Goal: Task Accomplishment & Management: Manage account settings

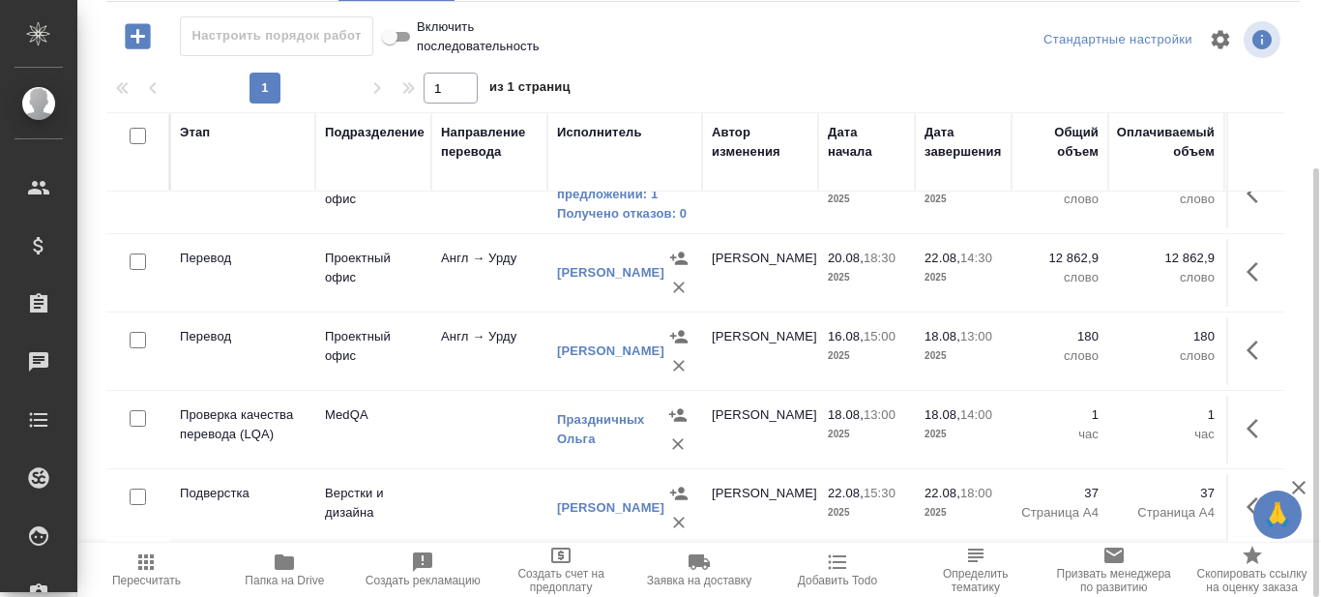
scroll to position [521, 0]
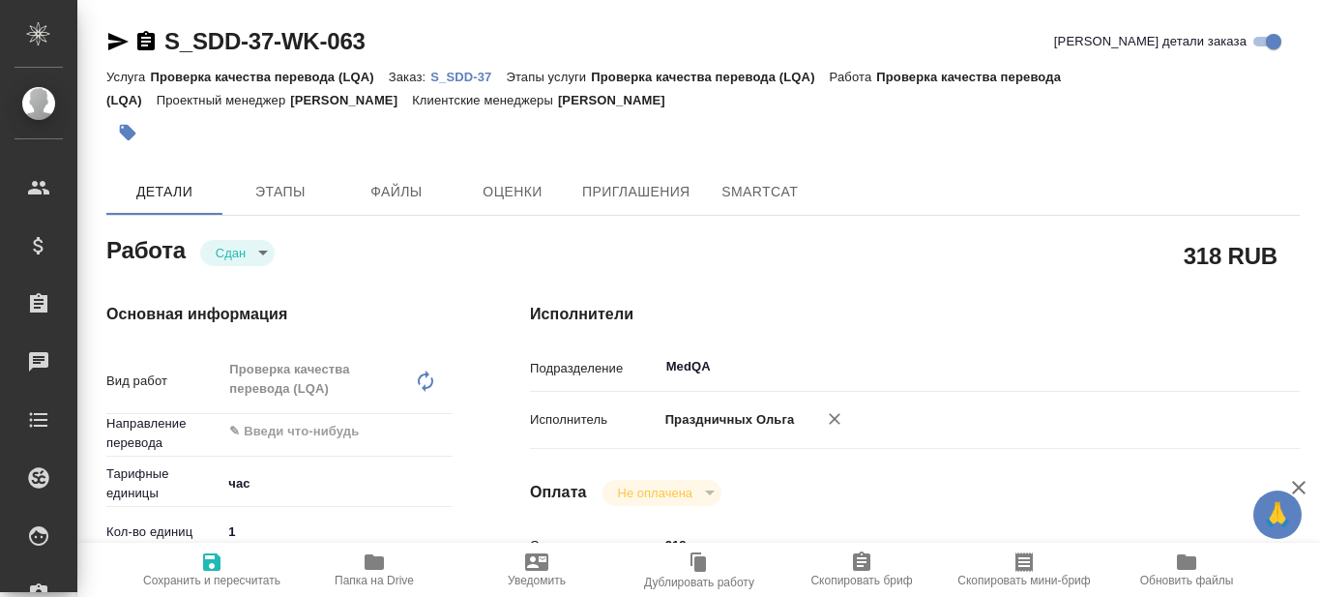
type textarea "x"
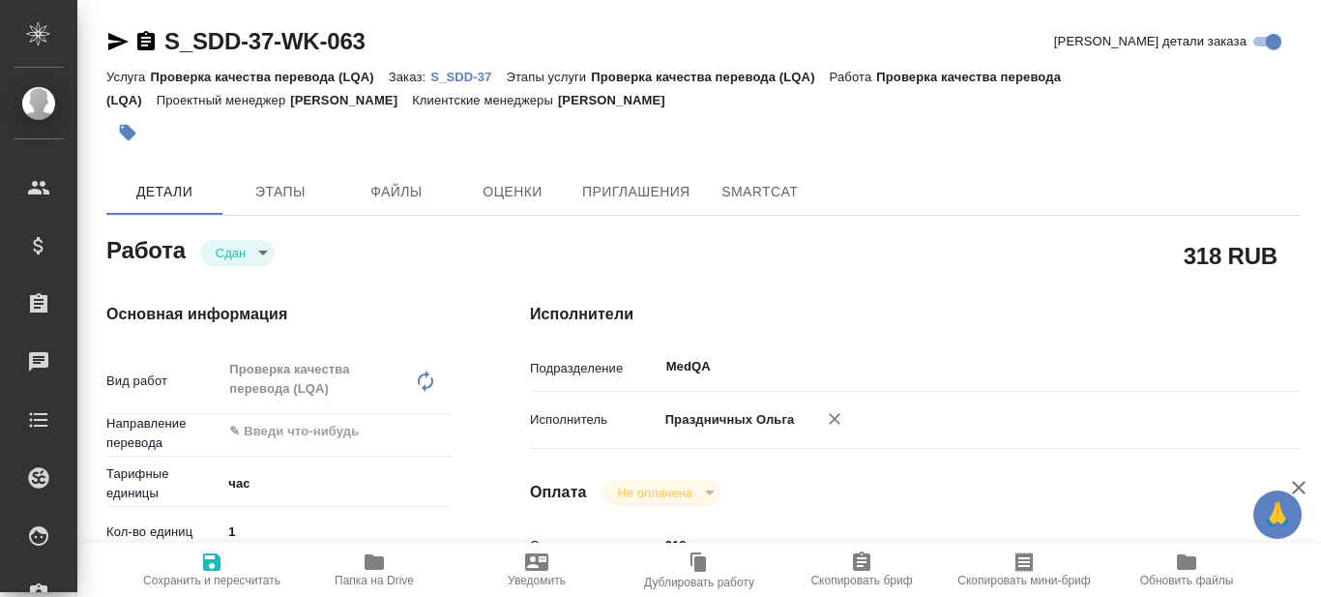
type textarea "x"
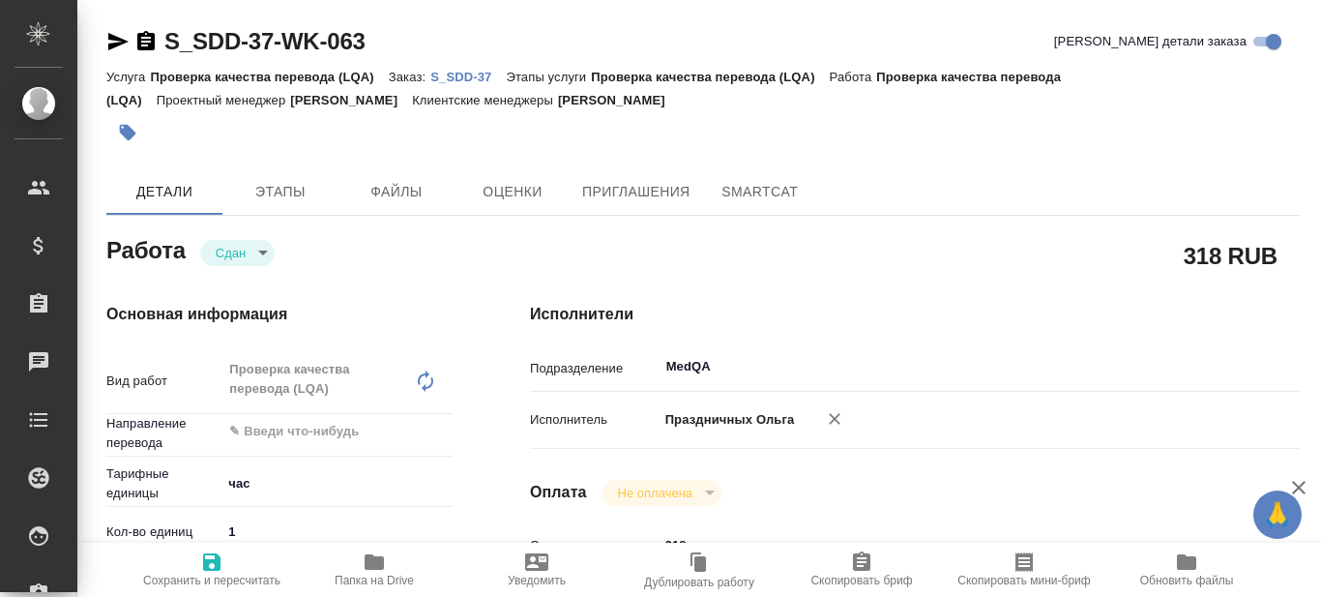
type textarea "x"
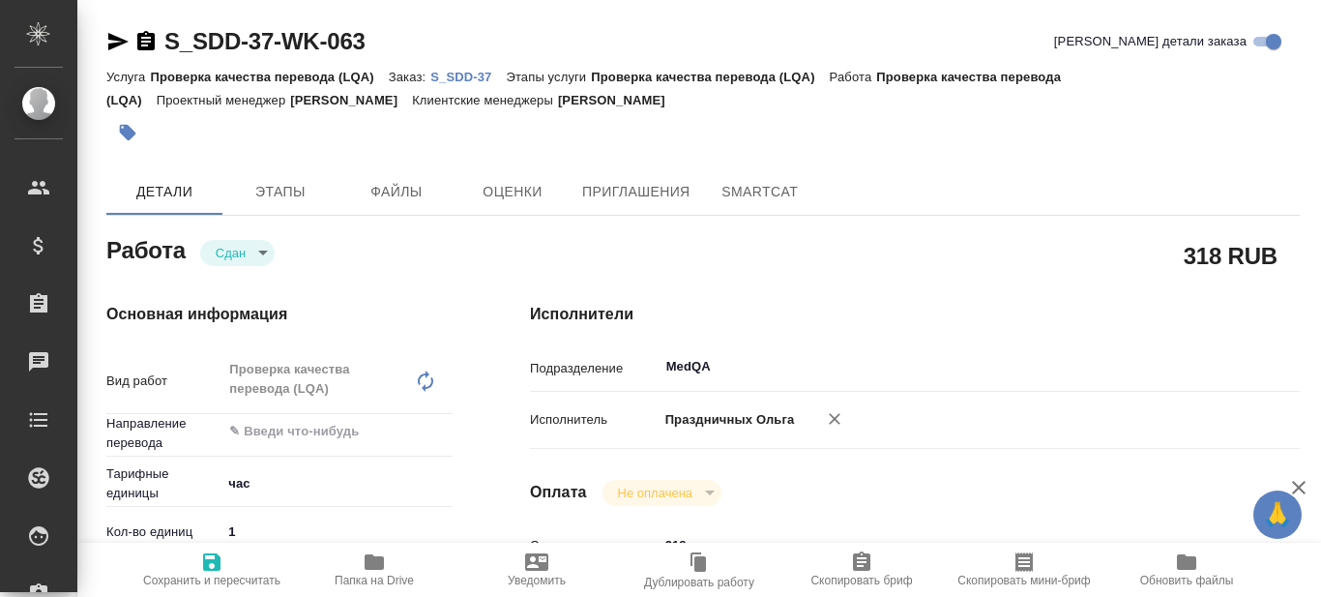
type textarea "x"
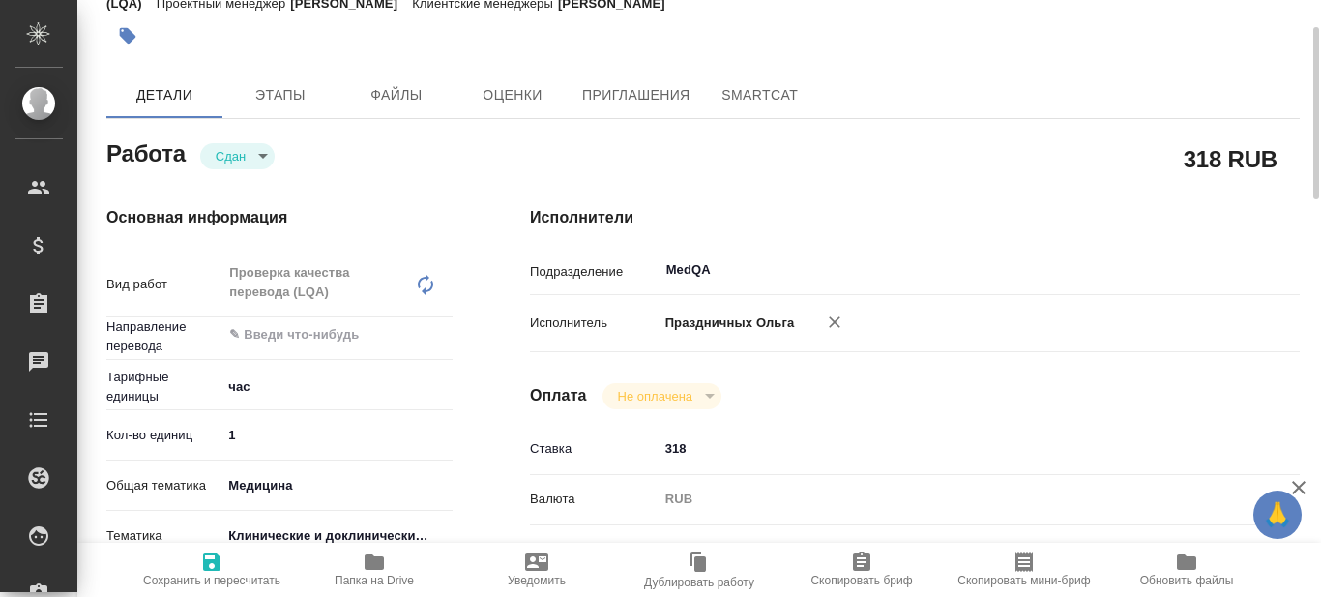
type textarea "x"
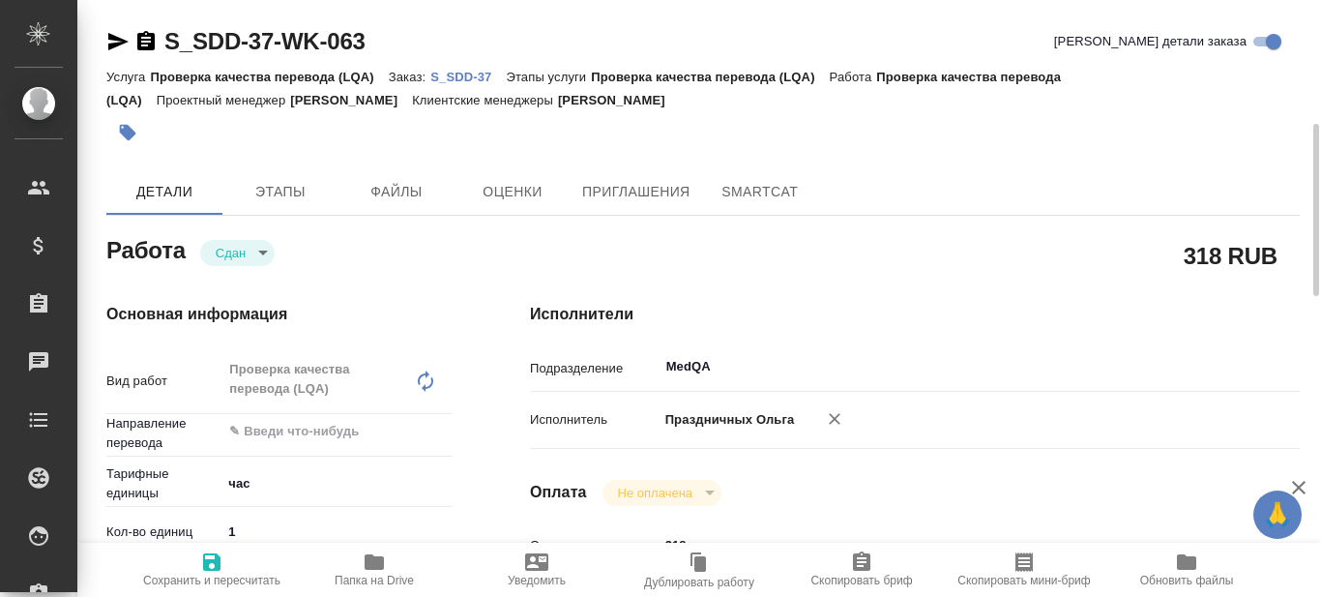
scroll to position [193, 0]
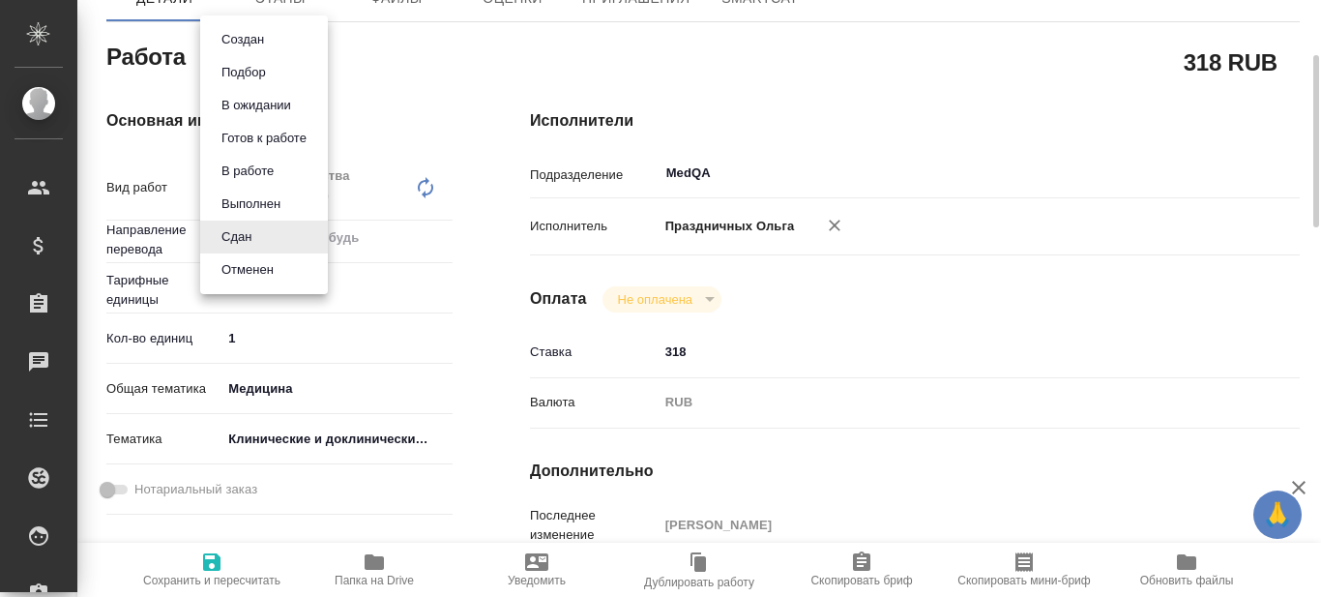
click at [266, 60] on body "🙏 .cls-1 fill:#fff; AWATERA Prazdnichnykh [PERSON_NAME] Спецификации Заказы 0 Ч…" at bounding box center [660, 298] width 1321 height 597
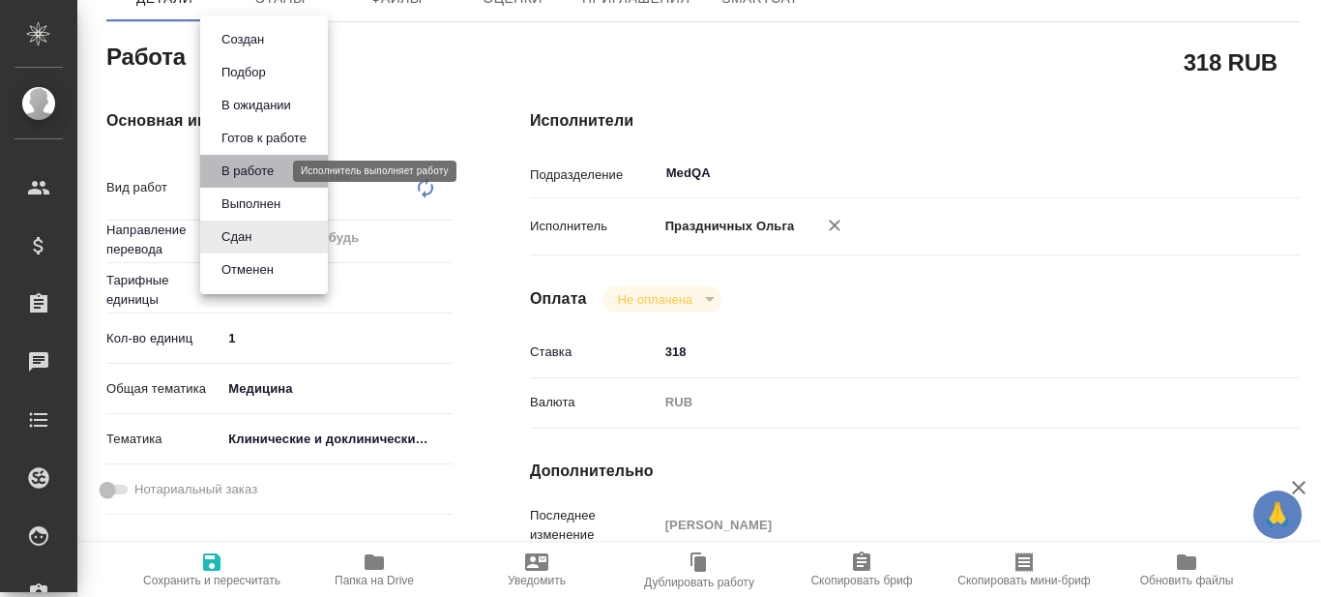
click at [262, 172] on button "В работе" at bounding box center [248, 171] width 64 height 21
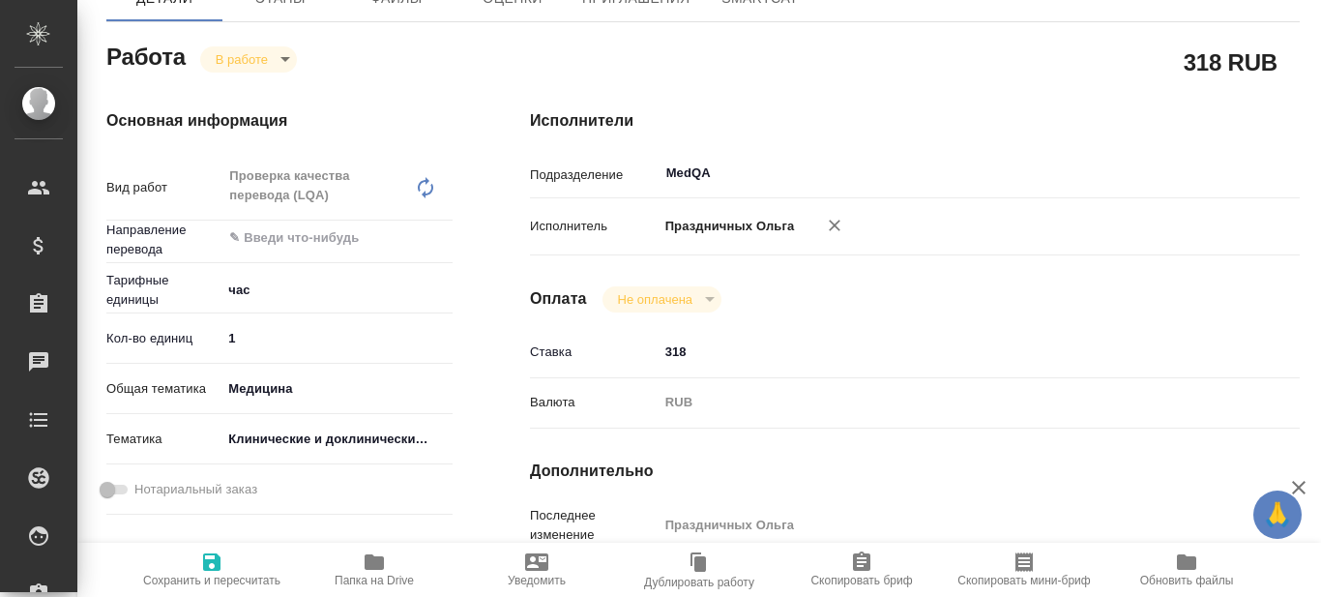
type textarea "x"
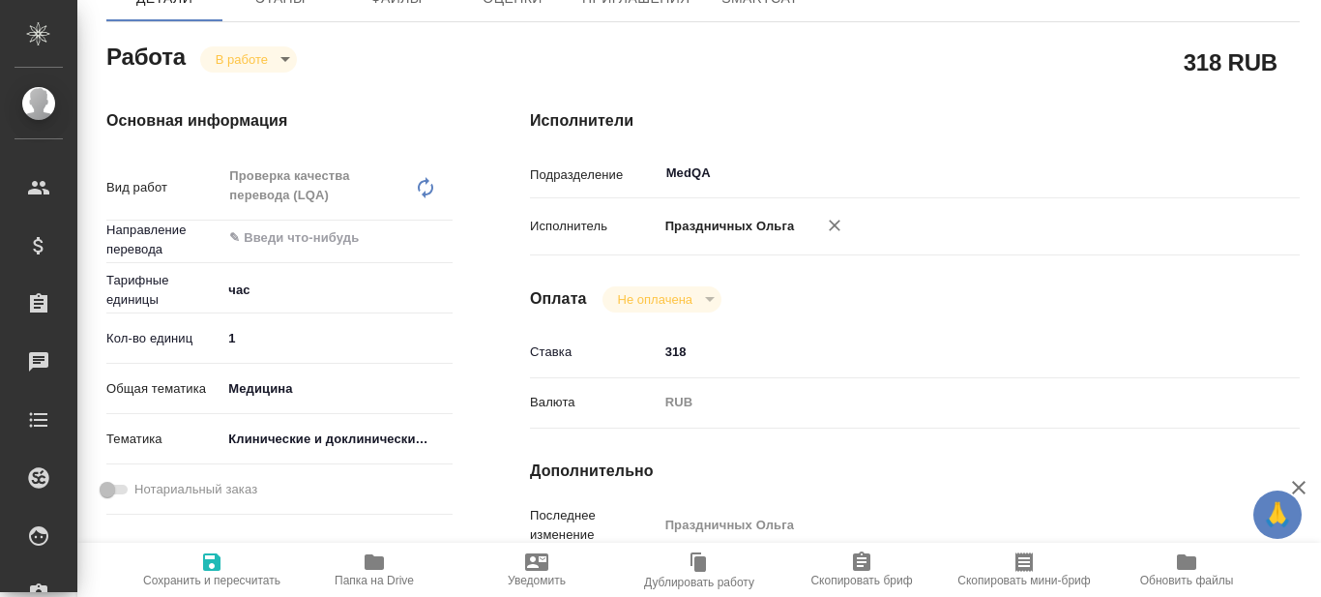
type textarea "x"
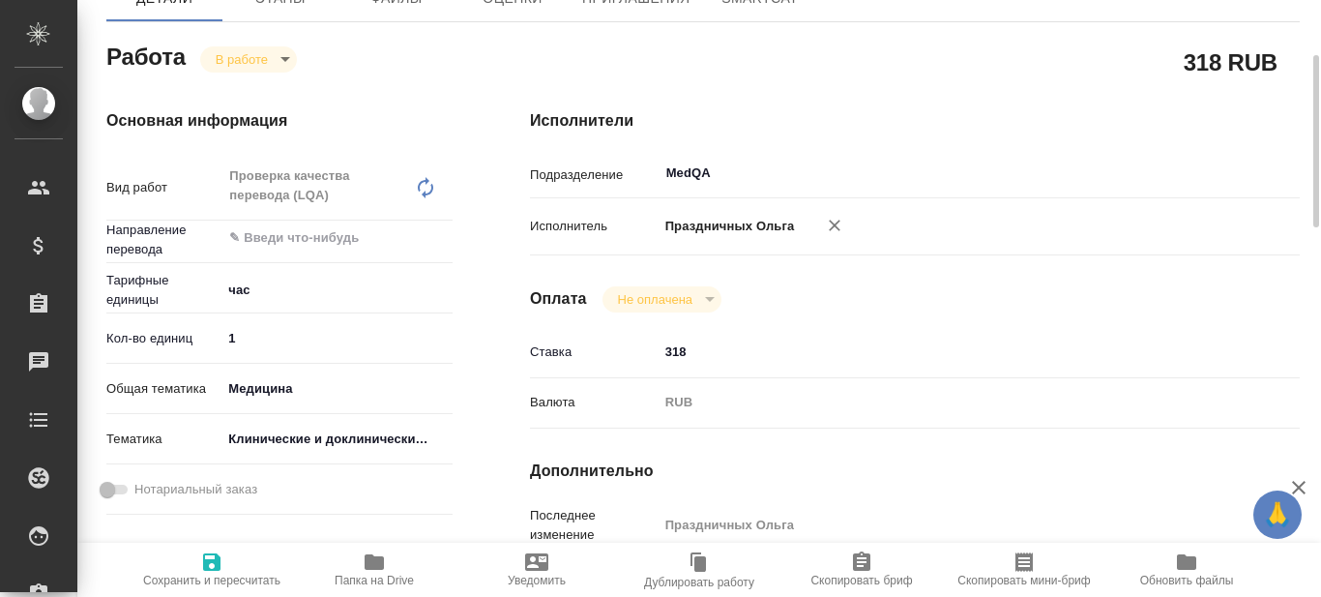
type textarea "x"
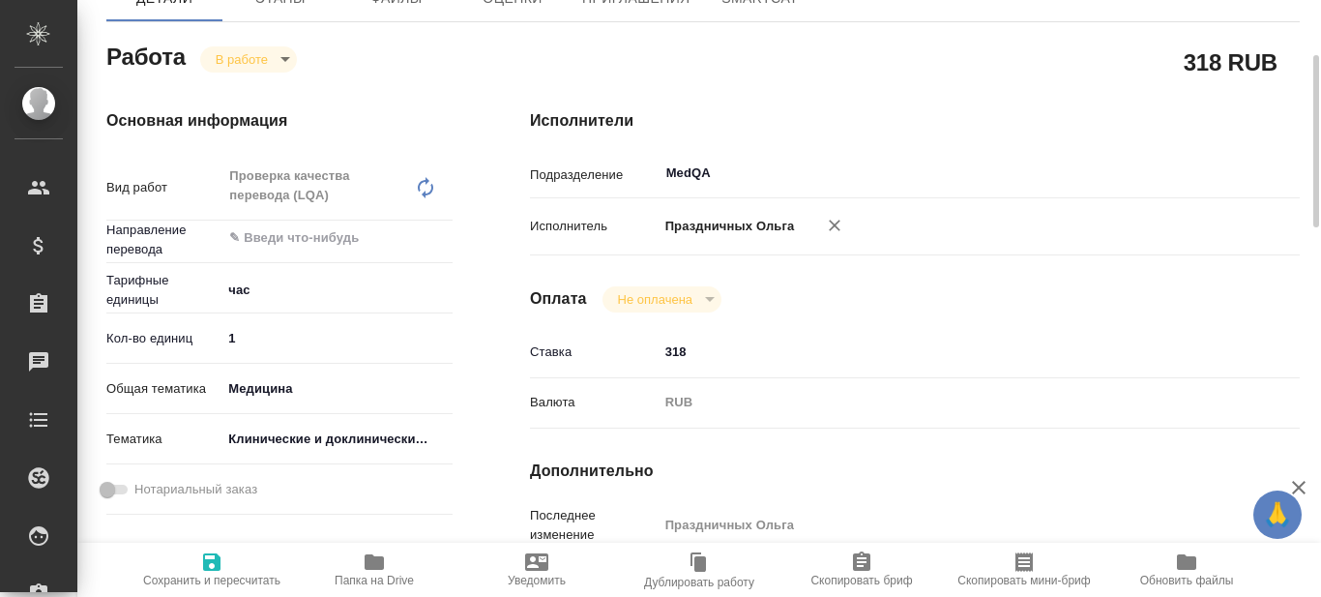
click at [285, 335] on input "1" at bounding box center [336, 338] width 231 height 28
drag, startPoint x: 255, startPoint y: 338, endPoint x: 208, endPoint y: 328, distance: 48.6
click at [208, 328] on div "Кол-во единиц 1" at bounding box center [279, 338] width 346 height 34
type input "6"
type textarea "x"
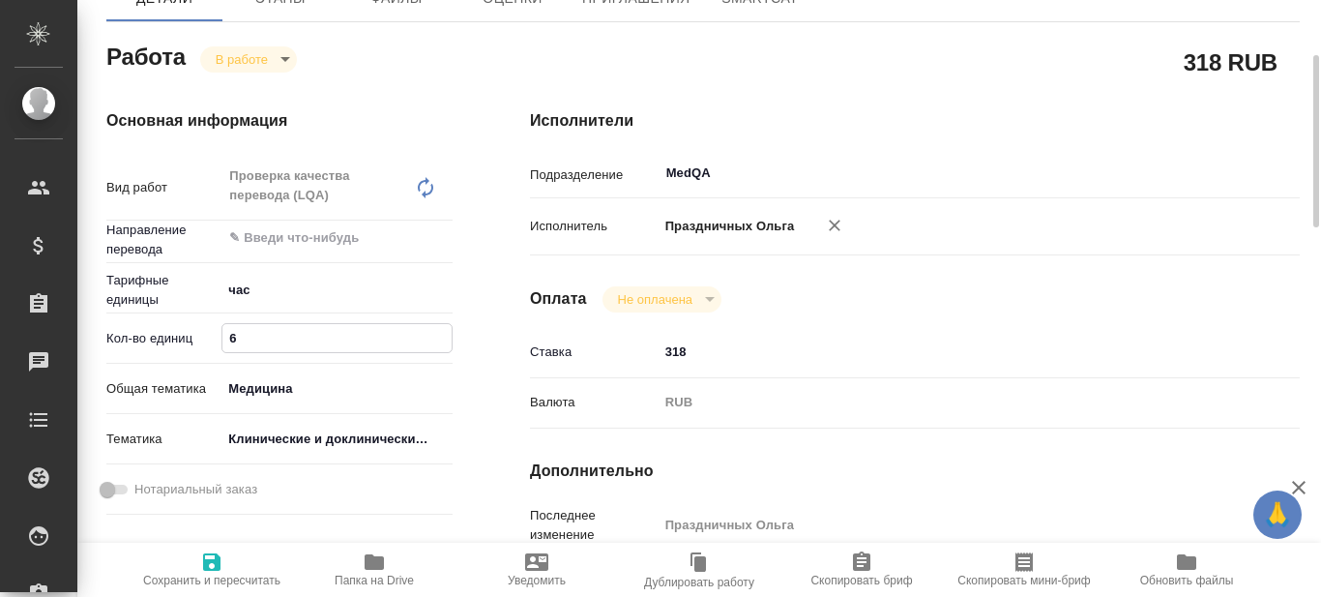
type textarea "x"
type input "6"
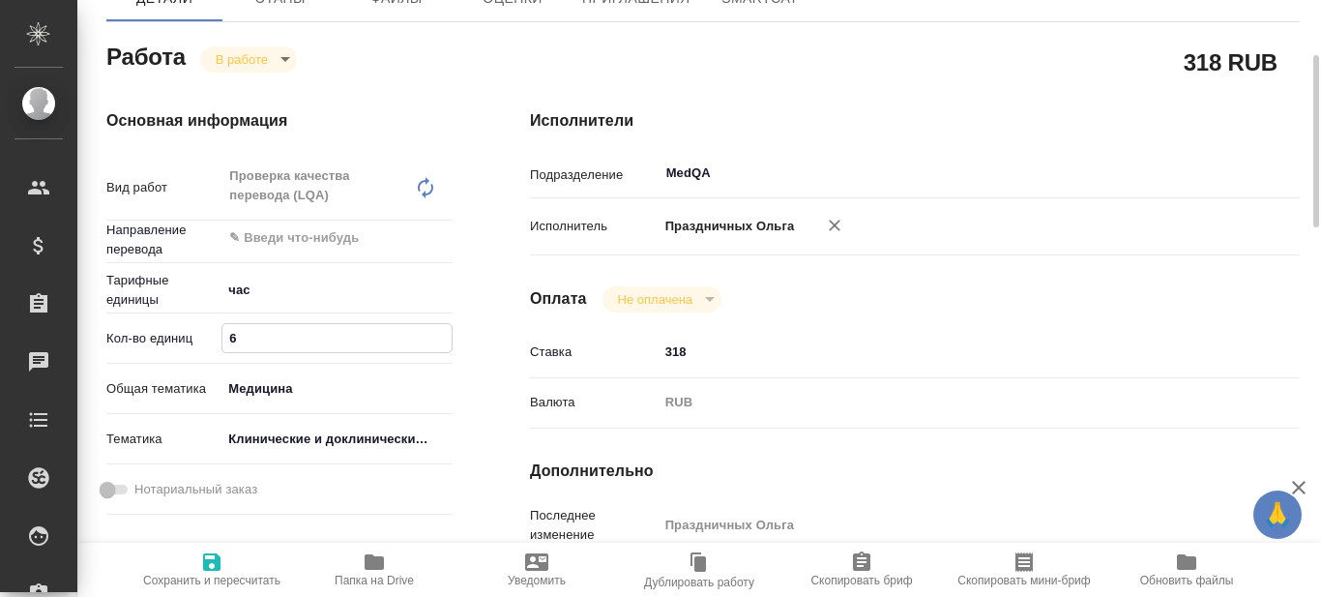
click at [479, 314] on div "Основная информация Вид работ Проверка качества перевода (LQA) x ​ Направление …" at bounding box center [280, 493] width 424 height 845
click at [211, 563] on icon "button" at bounding box center [211, 561] width 17 height 17
type textarea "x"
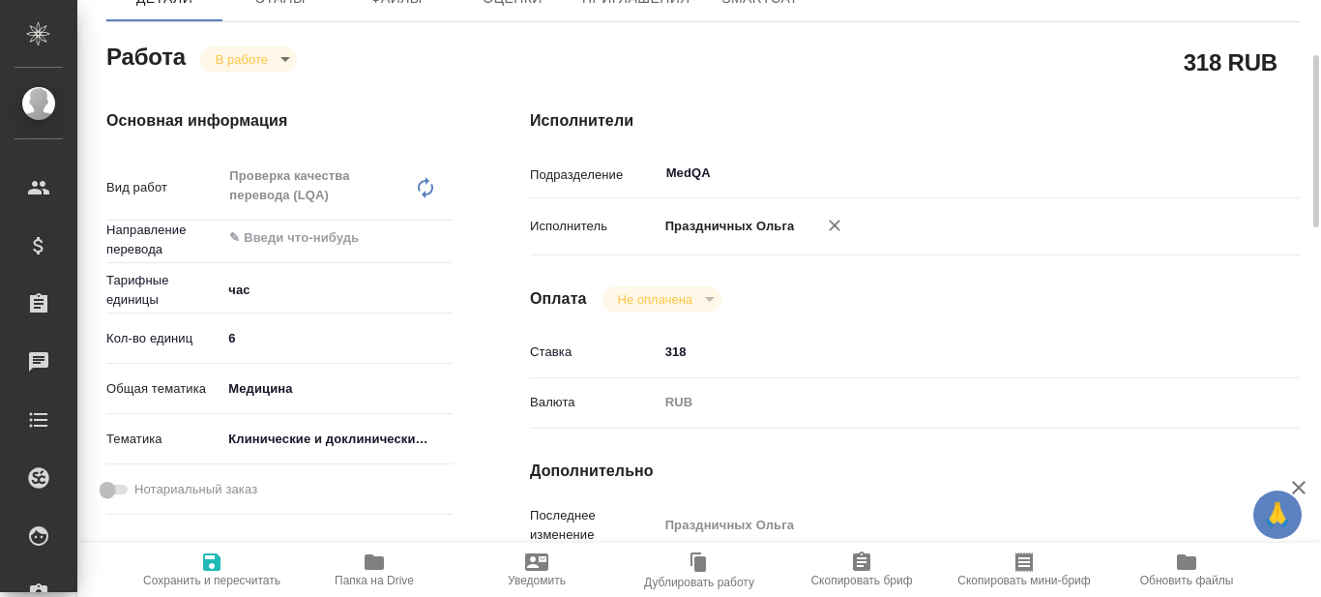
type textarea "x"
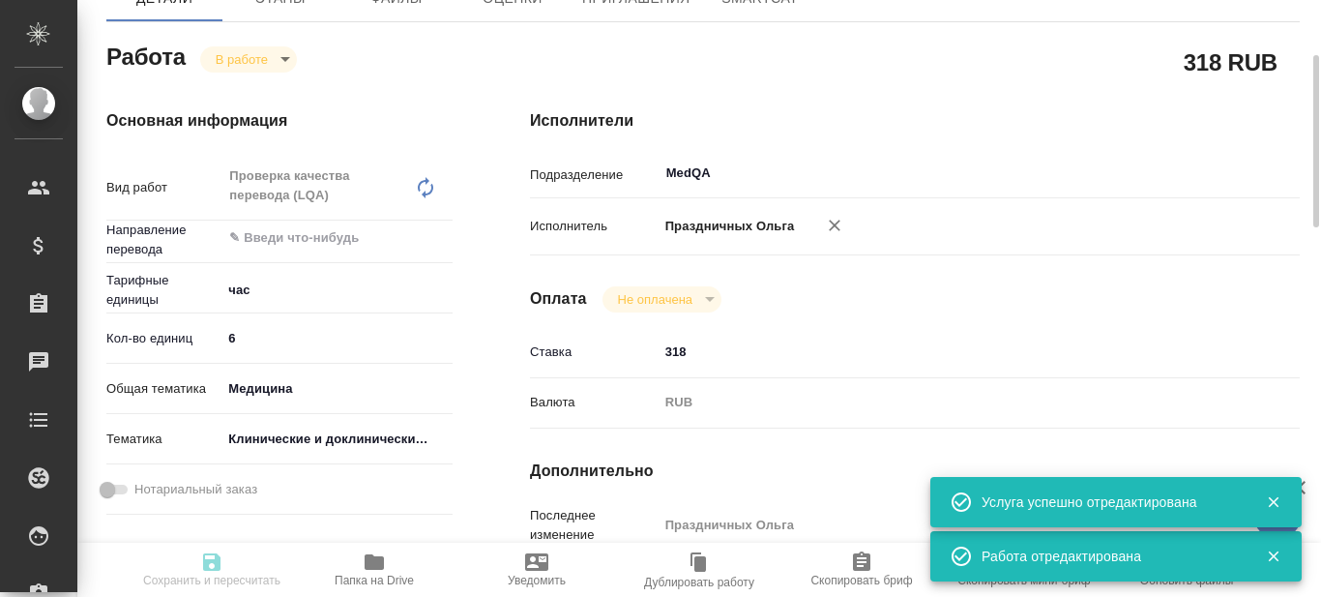
type input "inProgress"
type textarea "Проверка качества перевода (LQA)"
type textarea "x"
type input "5a8b1489cc6b4906c91bfd93"
type input "6"
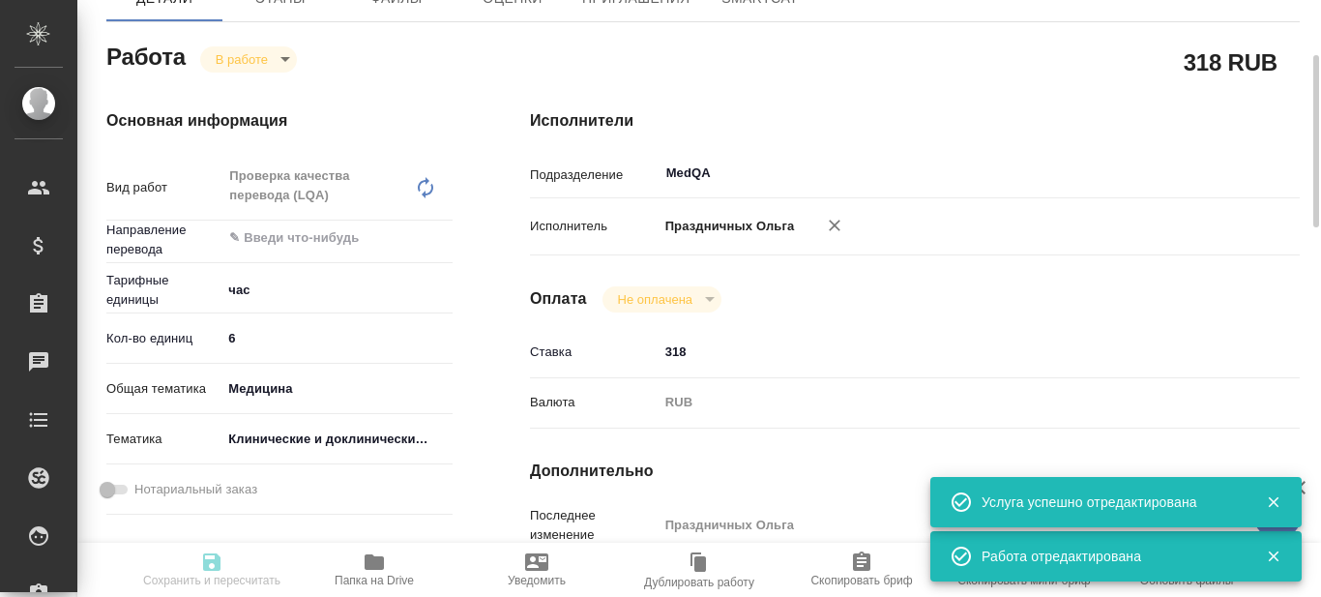
type input "med"
type input "5a8b8b956a9677013d343d9e"
type input "[DATE] 13:00"
type input "[DATE] 20:01"
type input "[DATE] 14:00"
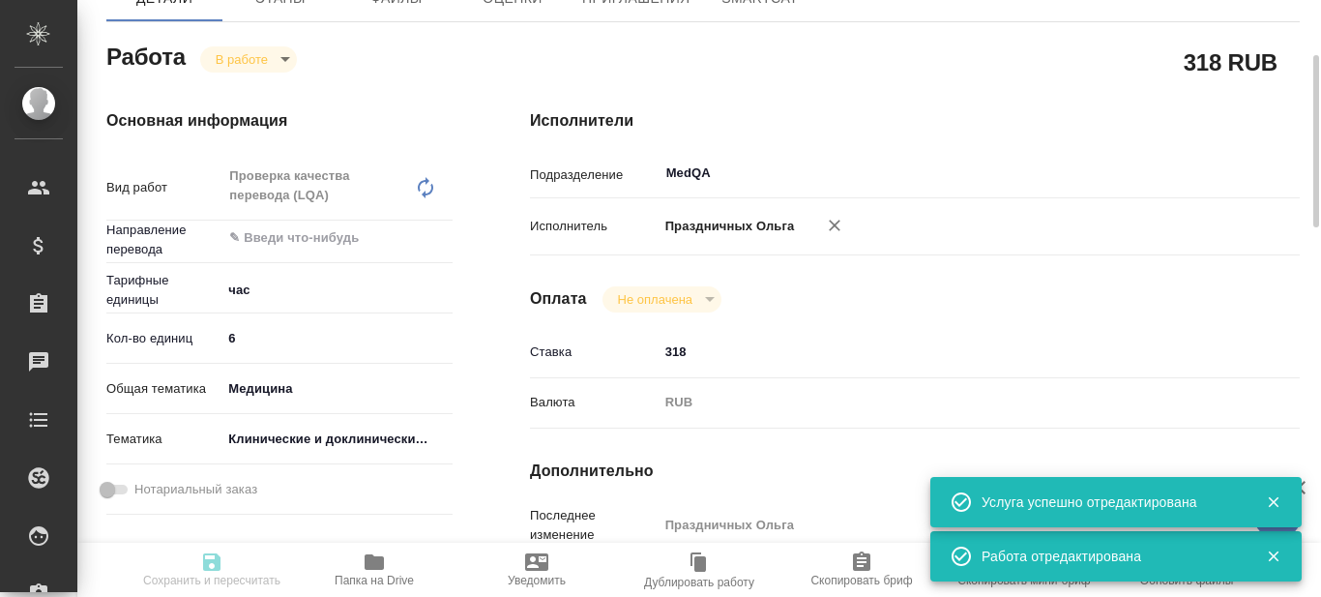
type input "[DATE] 11:06"
type input "[DATE] 14:00"
type input "MedQA"
type input "notPayed"
type input "318"
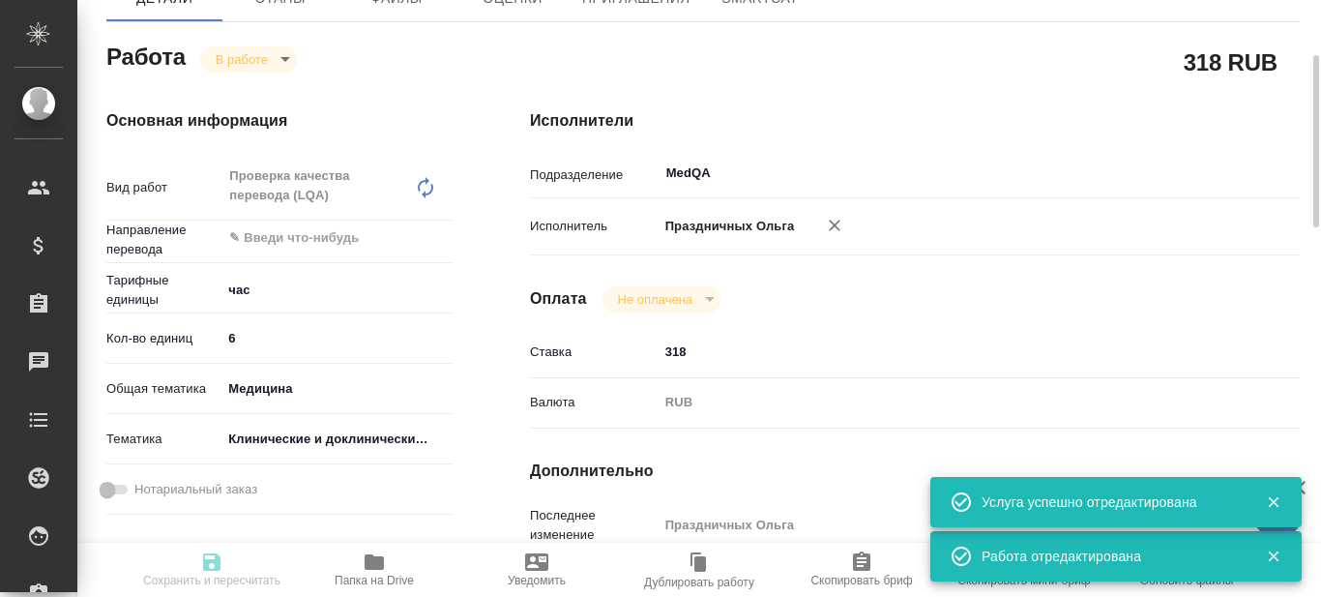
type input "RUB"
type input "Праздничных Ольга"
type textarea "x"
type textarea "/Clients/Smooth Drug Development/Orders/S_SDD-37/LQA/S_SDD-37-WK-063"
type textarea "x"
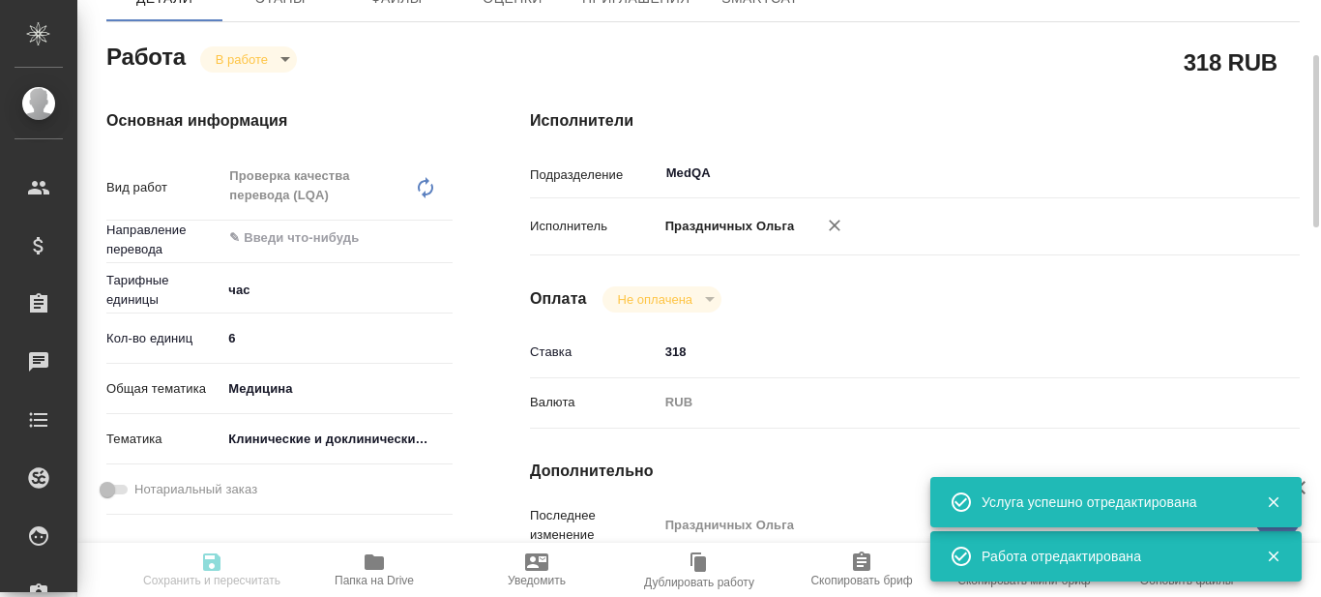
type input "S_SDD-37"
type input "Проверка качества перевода (LQA)"
type input "[PERSON_NAME]"
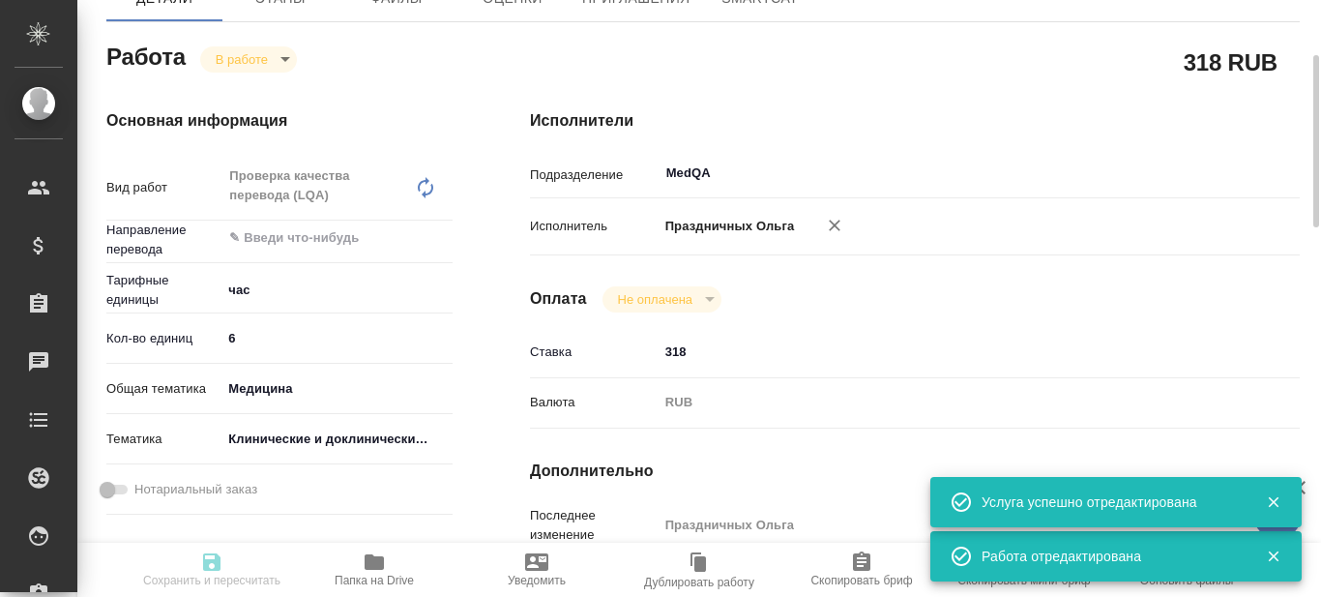
type input "/Clients/Smooth Drug Development/Orders/S_SDD-37"
type textarea "x"
type textarea "49.45 - lorem 9 ipsumdolo sitam co. 2-37 ad elitse 34.40 - doeiu temp i utlabor…"
type textarea "x"
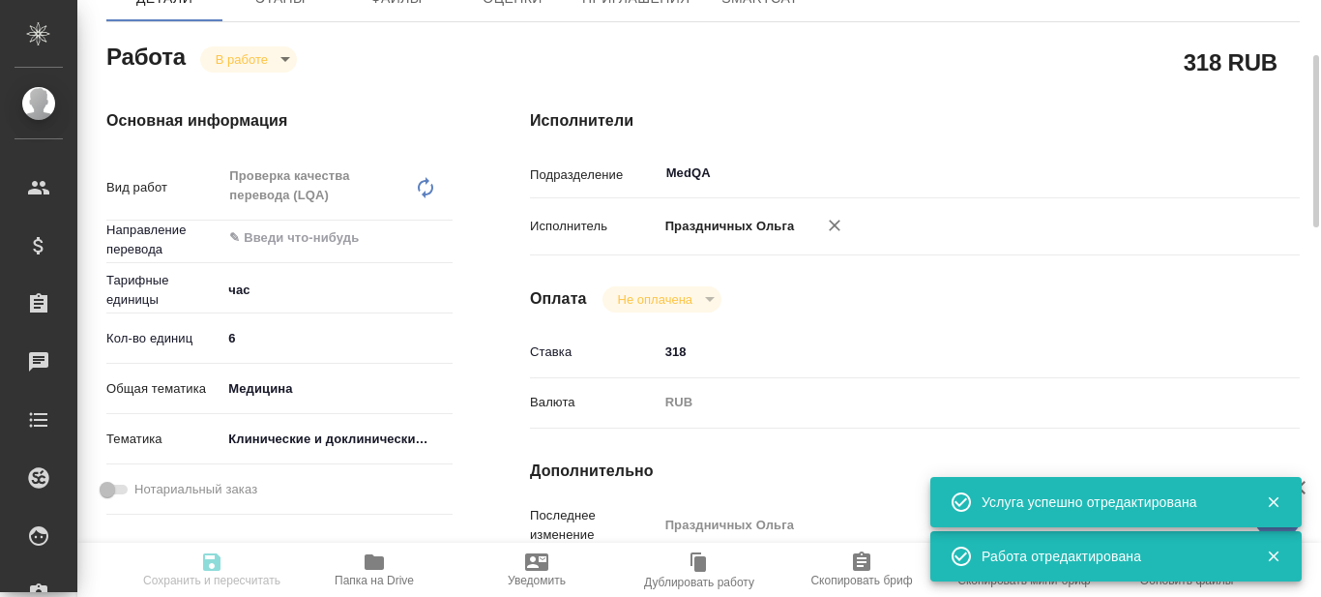
type textarea "x"
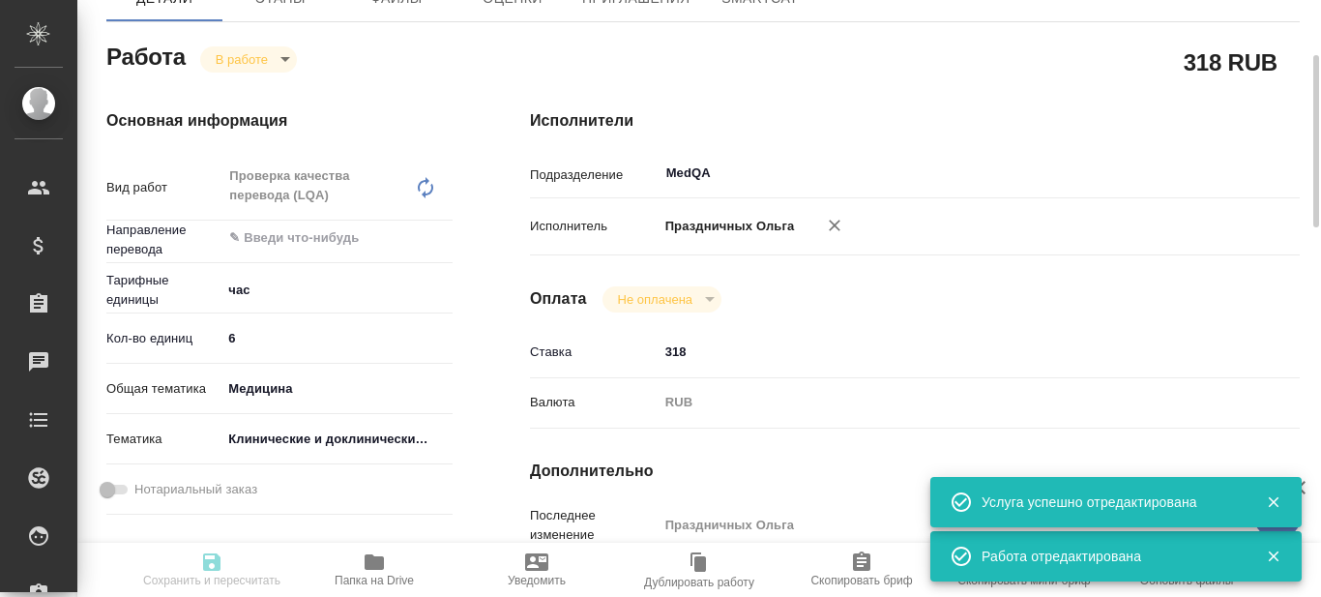
type textarea "x"
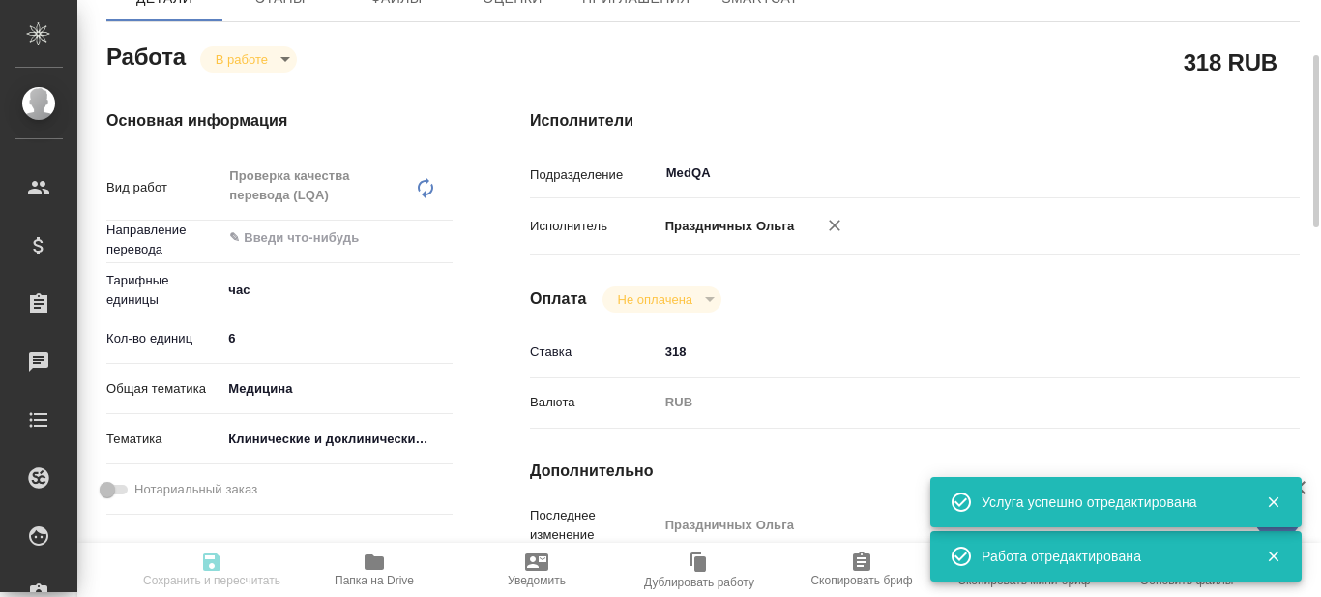
type textarea "x"
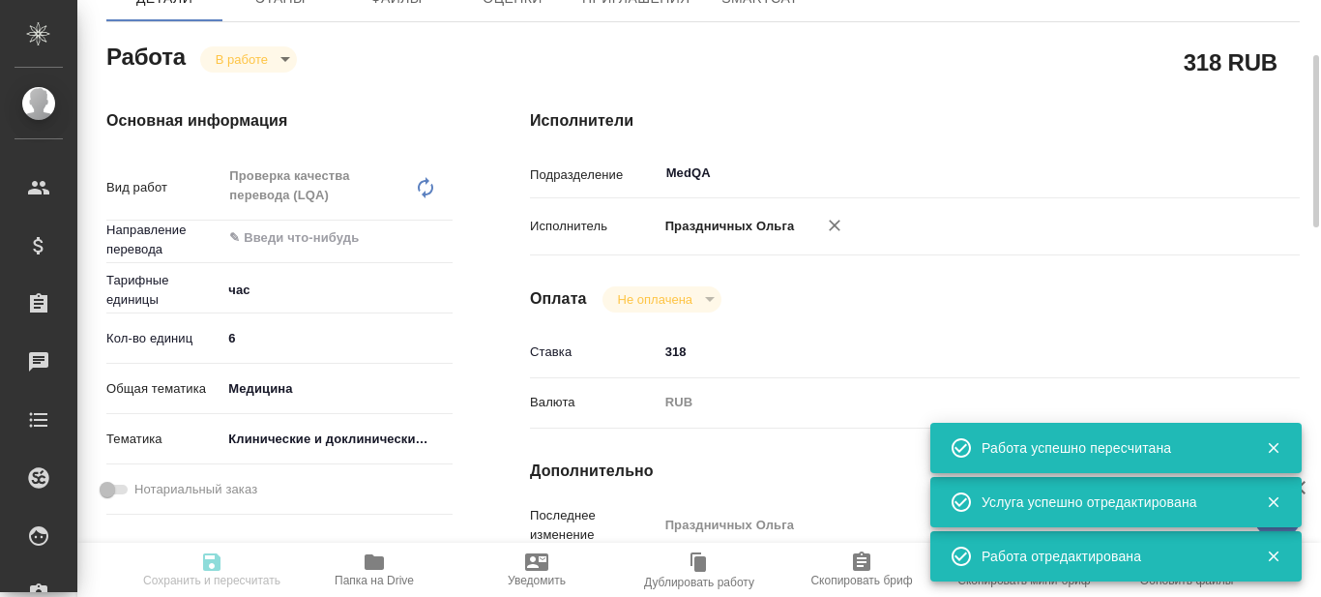
type input "inProgress"
type textarea "Проверка качества перевода (LQA)"
type textarea "x"
type input "5a8b1489cc6b4906c91bfd93"
type input "6"
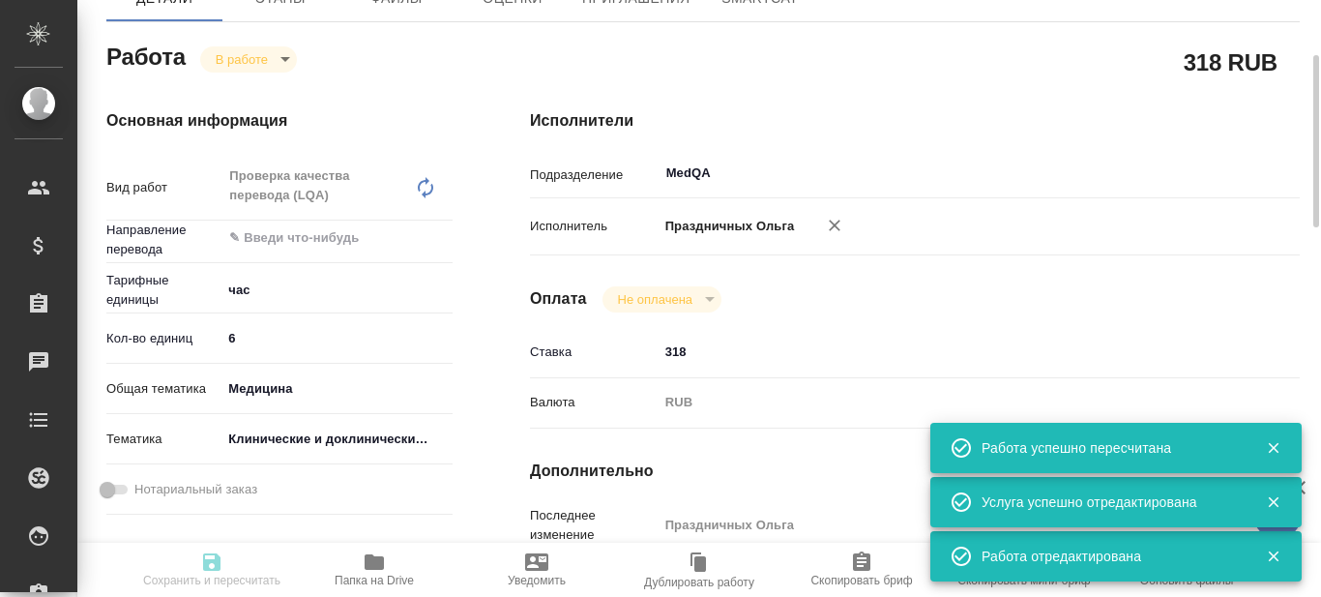
type input "med"
type input "5a8b8b956a9677013d343d9e"
type input "[DATE] 13:00"
type input "[DATE] 20:01"
type input "[DATE] 14:00"
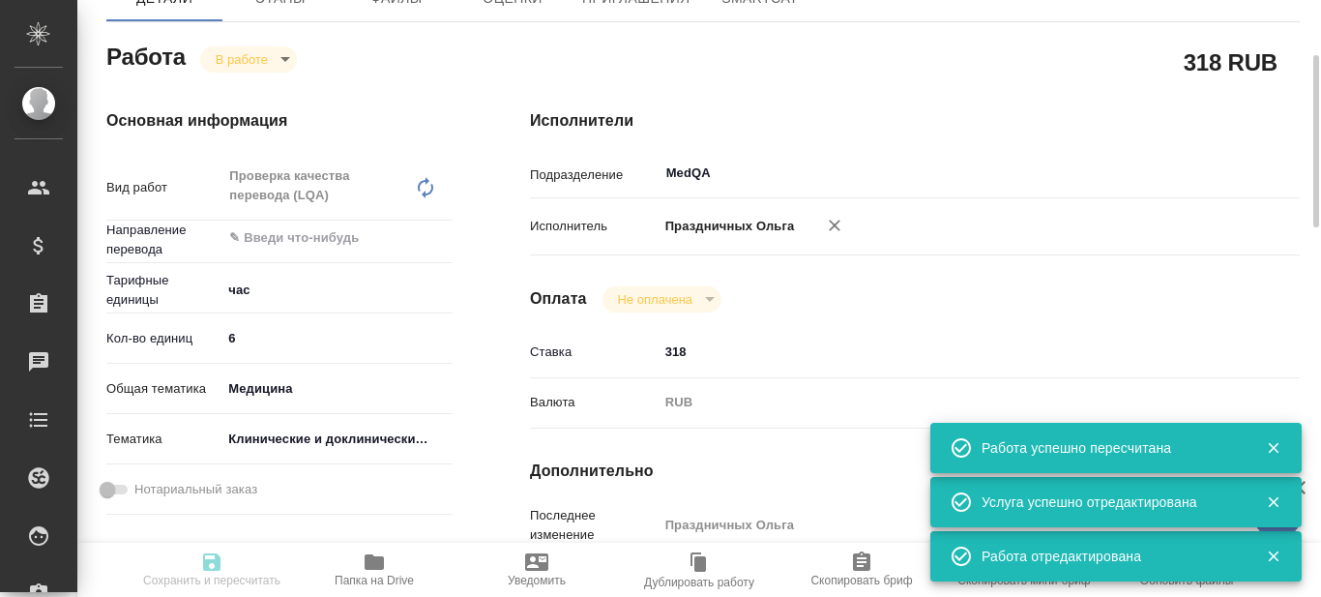
type input "[DATE] 11:06"
type input "[DATE] 14:00"
type input "MedQA"
type input "notPayed"
type input "318"
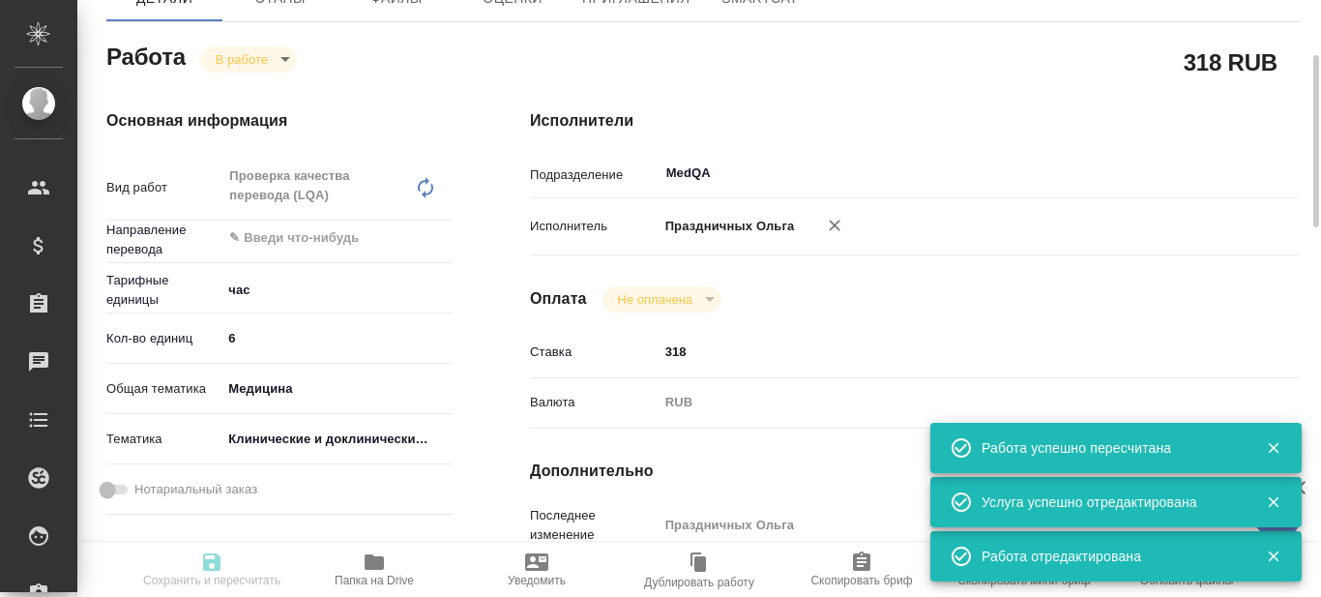
type input "RUB"
type input "Праздничных Ольга"
type textarea "x"
type textarea "/Clients/Smooth Drug Development/Orders/S_SDD-37/LQA/S_SDD-37-WK-063"
type textarea "x"
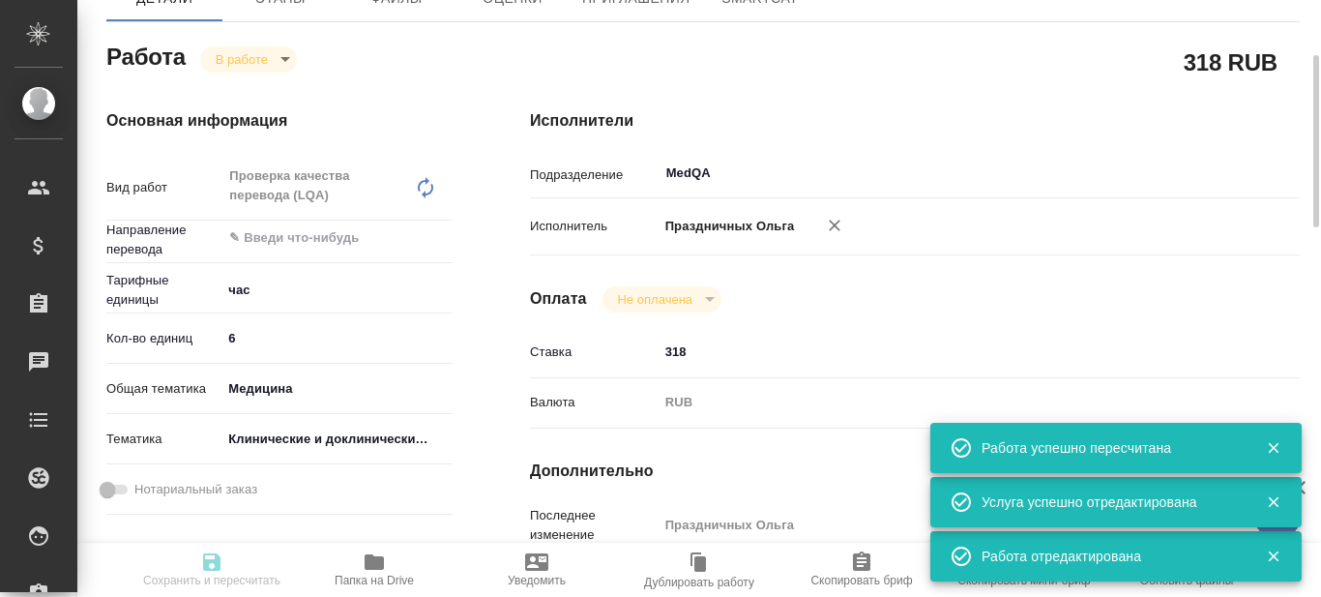
type input "S_SDD-37"
type input "Проверка качества перевода (LQA)"
type input "[PERSON_NAME]"
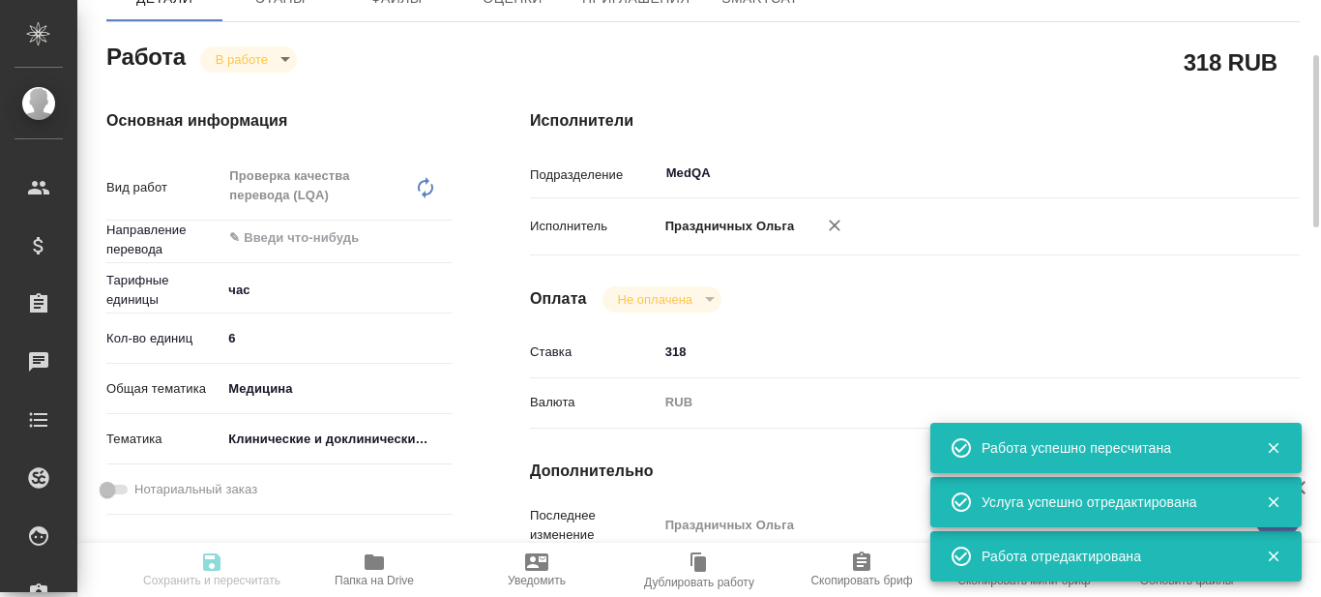
type input "/Clients/Smooth Drug Development/Orders/S_SDD-37"
type textarea "x"
type textarea "49.45 - lorem 9 ipsumdolo sitam co. 2-37 ad elitse 34.40 - doeiu temp i utlabor…"
type textarea "x"
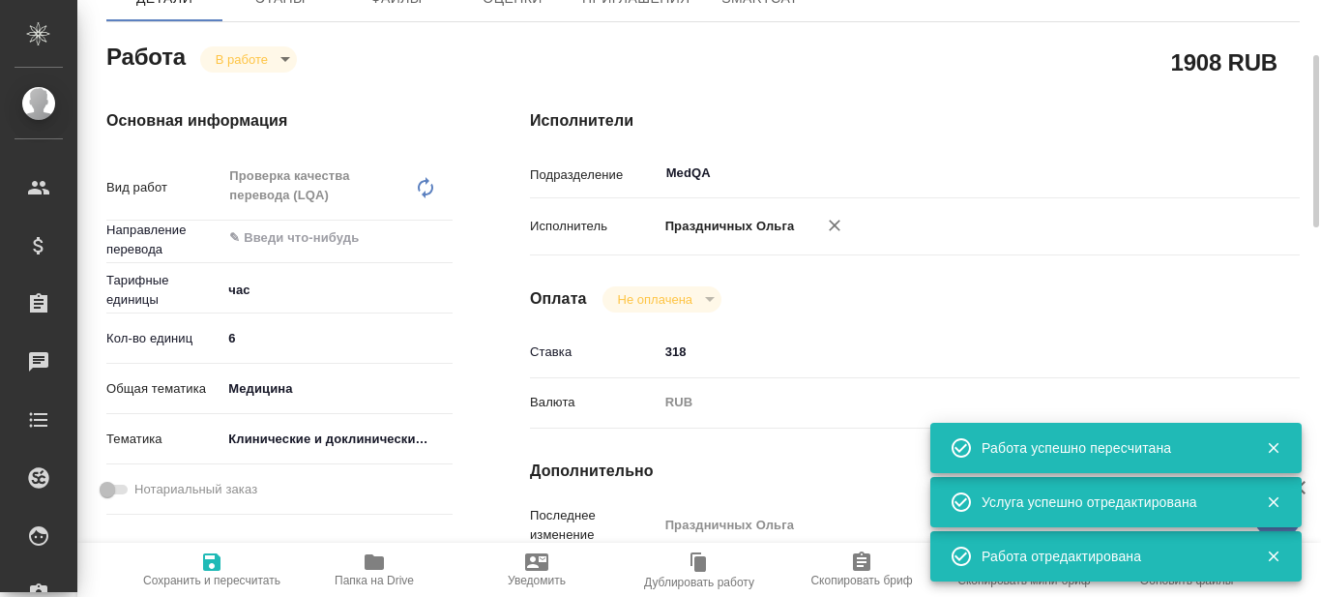
type textarea "x"
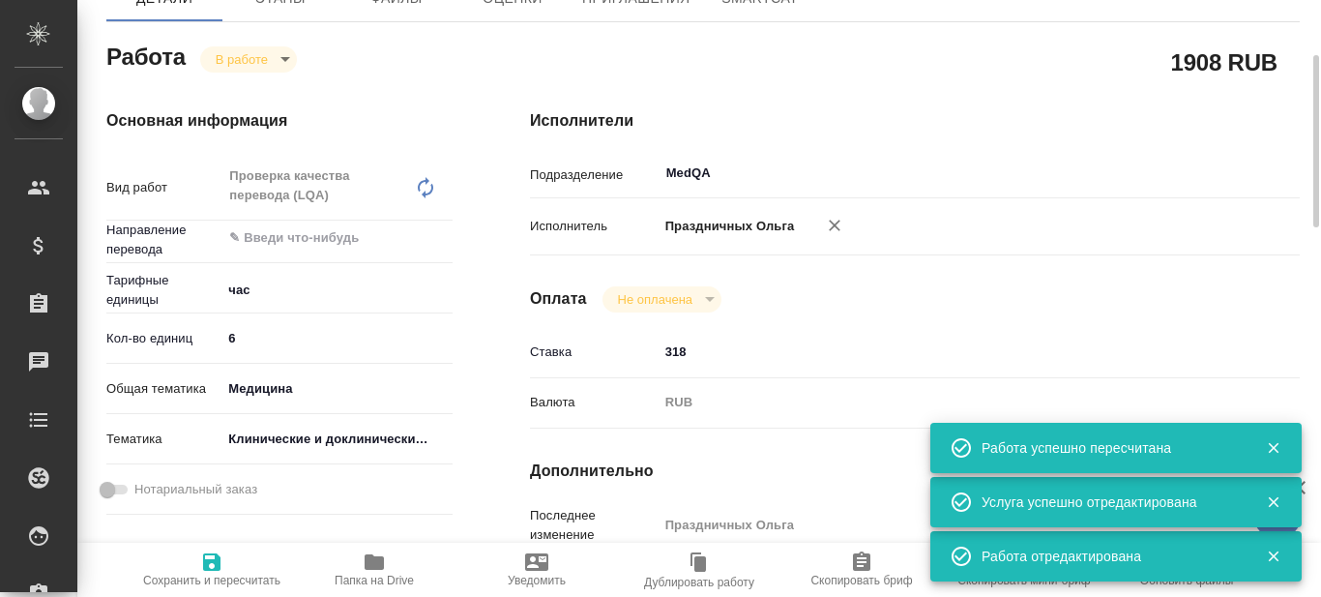
type textarea "x"
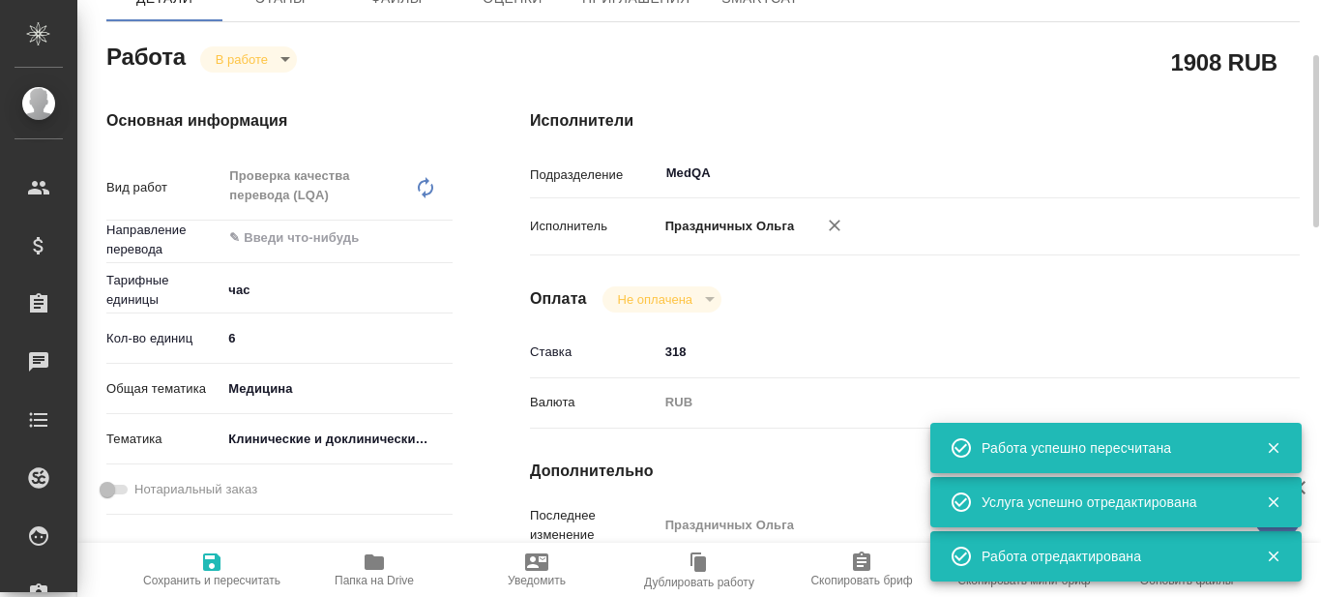
type textarea "x"
